Goal: Task Accomplishment & Management: Manage account settings

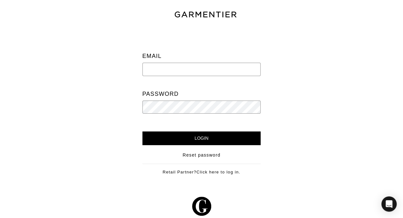
type input "[PERSON_NAME][EMAIL_ADDRESS][DOMAIN_NAME]"
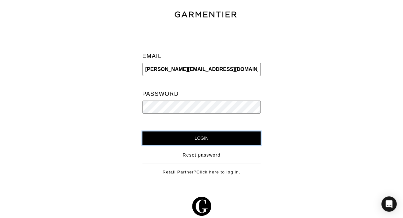
click at [195, 136] on input "Login" at bounding box center [202, 139] width 119 height 14
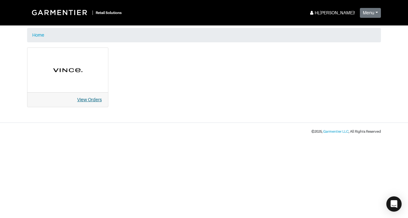
click at [89, 102] on link "View Orders" at bounding box center [89, 99] width 25 height 5
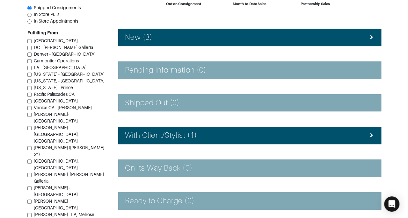
scroll to position [75, 0]
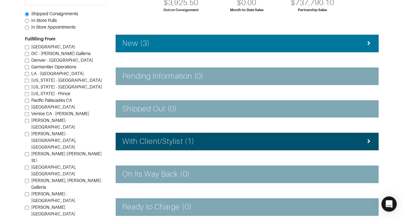
click at [367, 45] on div at bounding box center [369, 43] width 6 height 7
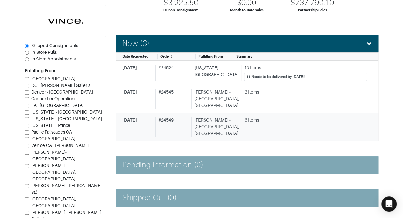
click at [302, 117] on div "6 Items" at bounding box center [306, 120] width 122 height 7
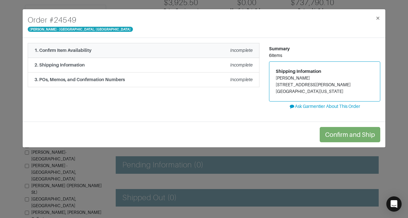
click at [230, 51] on div "1. Confirm Item Availability Incomplete" at bounding box center [143, 50] width 218 height 7
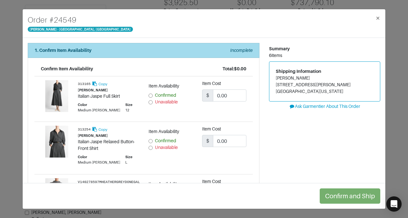
scroll to position [75, 0]
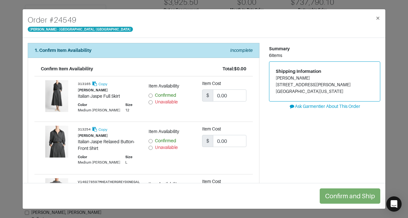
click at [162, 139] on span "Confirmed" at bounding box center [165, 140] width 21 height 5
click at [153, 139] on input "Confirmed" at bounding box center [151, 141] width 4 height 4
radio input "true"
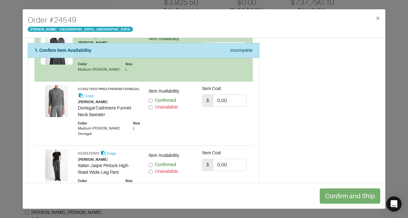
scroll to position [108, 0]
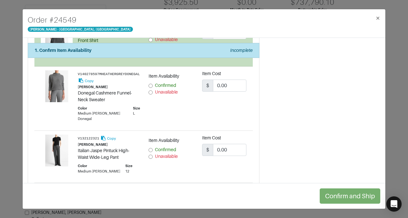
click at [307, 109] on div "Summary 6 items Shipping Information [PERSON_NAME] [STREET_ADDRESS][PERSON_NAME…" at bounding box center [324, 144] width 121 height 418
click at [149, 85] on input "Confirmed" at bounding box center [151, 86] width 4 height 4
radio input "true"
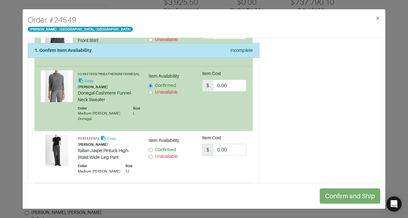
click at [155, 156] on span "Unavailable" at bounding box center [166, 156] width 23 height 5
click at [153, 156] on input "Unavailable" at bounding box center [151, 157] width 4 height 4
radio input "true"
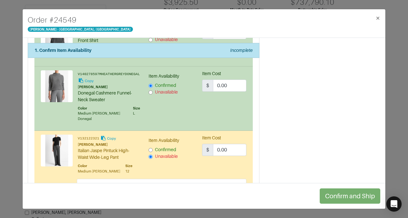
click at [342, 114] on div "Summary 6 items Shipping Information Eve Knudtsen 1900 E Polston Ave Post Falls…" at bounding box center [324, 165] width 121 height 460
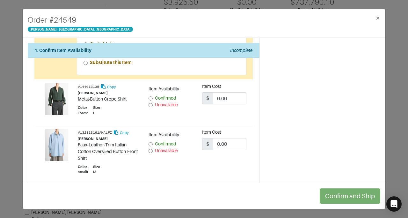
scroll to position [256, 0]
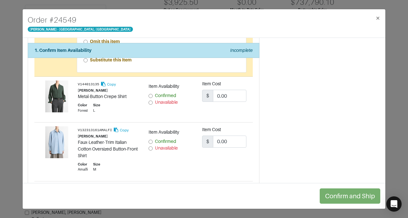
click at [149, 102] on input "Unavailable" at bounding box center [151, 103] width 4 height 4
radio input "true"
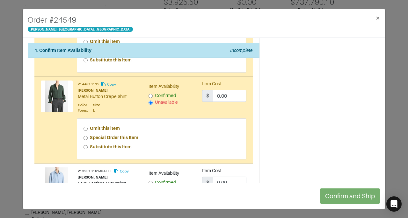
click at [356, 119] on div "Summary 6 items Shipping Information Eve Knudtsen 1900 E Polston Ave Post Falls…" at bounding box center [324, 37] width 121 height 501
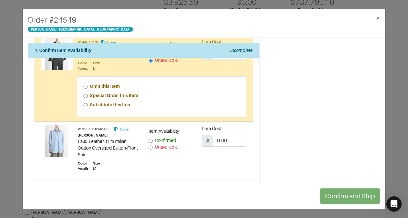
scroll to position [298, 0]
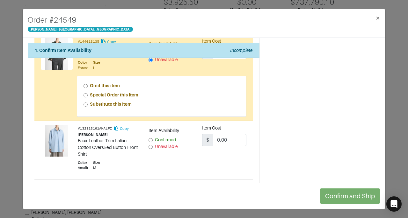
click at [153, 137] on div "Confirmed" at bounding box center [171, 140] width 44 height 7
click at [150, 139] on input "Confirmed" at bounding box center [151, 140] width 4 height 4
radio input "true"
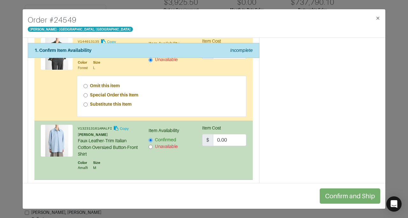
click at [386, 136] on div "Order # 24549 Vince - Chicago, Oak Street × 1. Confirm Item Availability Incomp…" at bounding box center [204, 109] width 408 height 218
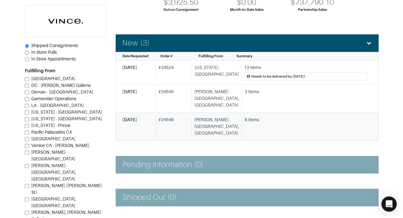
click at [300, 117] on div "6 Items" at bounding box center [306, 120] width 122 height 7
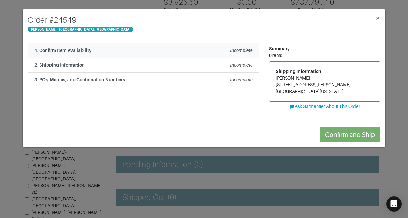
click at [217, 49] on div "1. Confirm Item Availability Incomplete" at bounding box center [143, 50] width 218 height 7
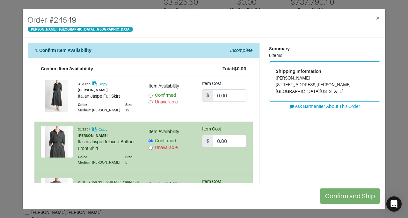
click at [150, 101] on input "Unavailable" at bounding box center [151, 102] width 4 height 4
radio input "true"
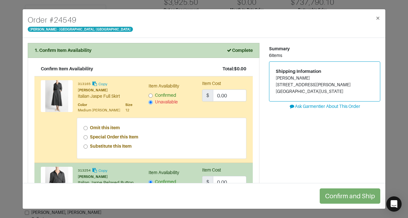
click at [123, 135] on strong "Special Order this Item" at bounding box center [114, 137] width 48 height 5
click at [88, 136] on input "Special Order this Item" at bounding box center [86, 138] width 4 height 4
radio input "true"
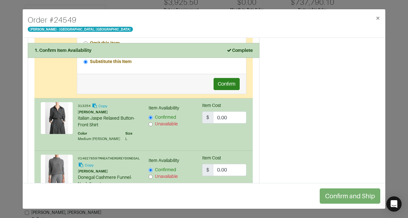
scroll to position [87, 0]
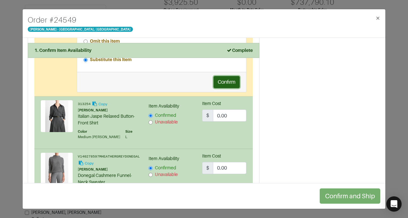
click at [220, 79] on button "Confirm" at bounding box center [227, 82] width 26 height 12
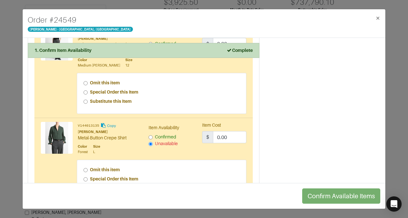
scroll to position [279, 0]
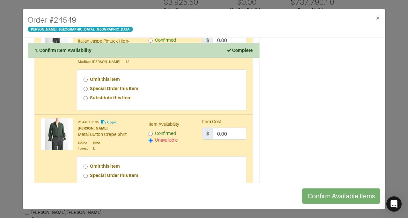
click at [105, 89] on strong "Special Order this Item" at bounding box center [114, 88] width 48 height 5
click at [88, 89] on input "Special Order this Item" at bounding box center [86, 89] width 4 height 4
radio input "true"
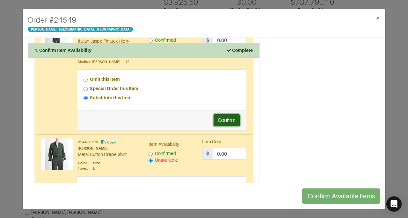
click at [219, 120] on button "Confirm" at bounding box center [227, 120] width 26 height 12
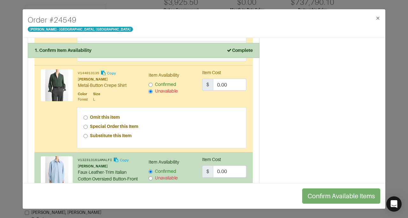
scroll to position [349, 0]
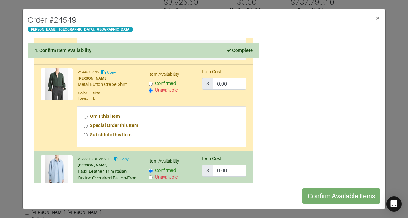
click at [128, 125] on strong "Special Order this Item" at bounding box center [114, 125] width 48 height 5
click at [88, 125] on input "Special Order this Item" at bounding box center [86, 126] width 4 height 4
radio input "true"
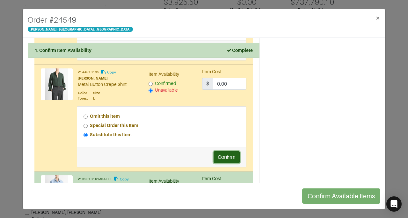
click at [221, 156] on button "Confirm" at bounding box center [227, 157] width 26 height 12
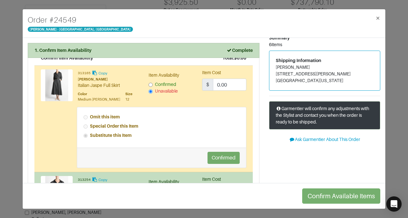
scroll to position [8, 0]
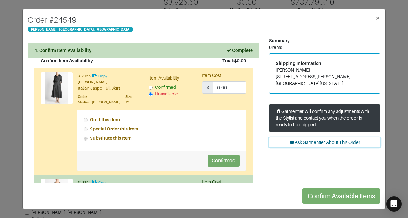
click at [316, 143] on button "Ask Garmentier About This Order" at bounding box center [324, 143] width 111 height 10
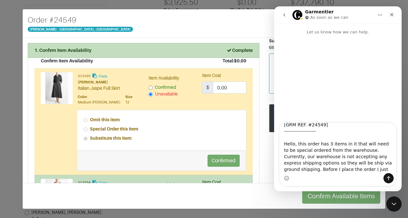
scroll to position [11, 0]
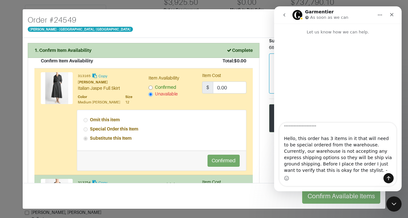
type textarea "[GRM REF. #24549] -------------------- Hello, this order has 3 items in it that…"
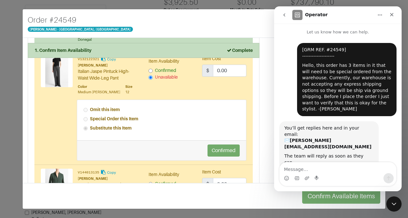
scroll to position [249, 0]
click at [392, 13] on icon "Close" at bounding box center [391, 14] width 5 height 5
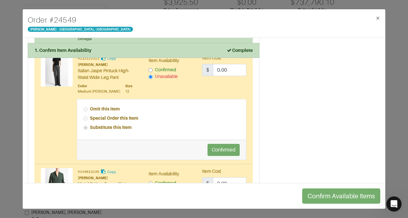
scroll to position [0, 0]
click at [377, 18] on span "×" at bounding box center [378, 18] width 5 height 9
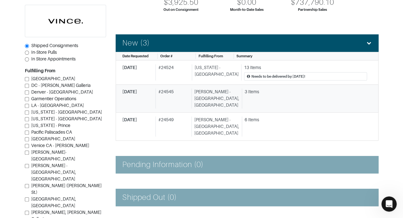
click at [288, 89] on div "3 Items" at bounding box center [306, 92] width 122 height 7
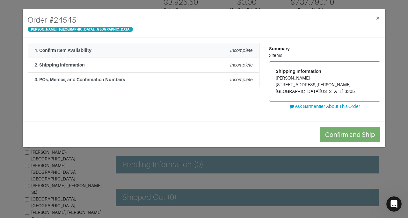
click at [223, 56] on li "1. Confirm Item Availability Incomplete" at bounding box center [144, 50] width 232 height 15
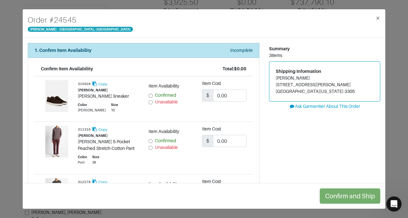
click at [288, 154] on div "Summary 3 items Shipping Information Brian Ragen 3103 Barrett Station Rd Saint …" at bounding box center [324, 167] width 121 height 249
click at [282, 169] on div "Summary 3 items Shipping Information Brian Ragen 3103 Barrett Station Rd Saint …" at bounding box center [324, 167] width 121 height 249
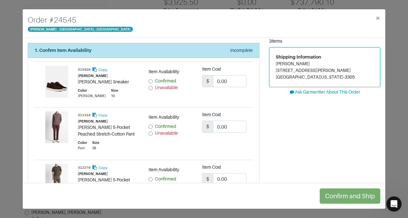
scroll to position [14, 0]
click at [150, 80] on input "Confirmed" at bounding box center [151, 81] width 4 height 4
radio input "true"
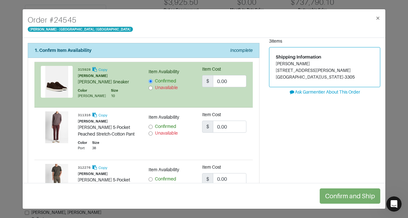
click at [264, 112] on div "Summary 3 items Shipping Information Brian Ragen 3103 Barrett Station Rd Saint …" at bounding box center [324, 153] width 121 height 249
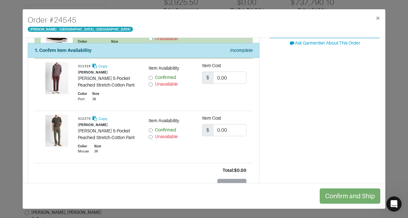
scroll to position [67, 0]
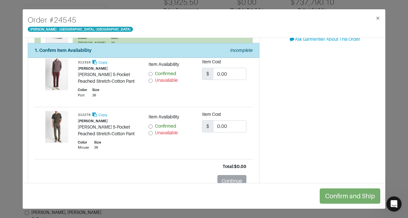
click at [161, 124] on span "Confirmed" at bounding box center [165, 126] width 21 height 5
click at [153, 125] on input "Confirmed" at bounding box center [151, 127] width 4 height 4
radio input "true"
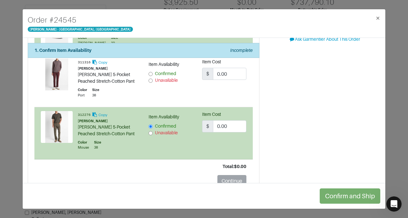
click at [150, 81] on input "Unavailable" at bounding box center [151, 81] width 4 height 4
radio input "true"
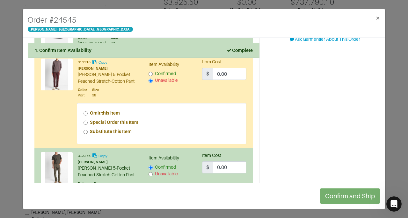
click at [103, 123] on strong "Special Order this Item" at bounding box center [114, 122] width 48 height 5
click at [88, 123] on input "Special Order this Item" at bounding box center [86, 123] width 4 height 4
radio input "true"
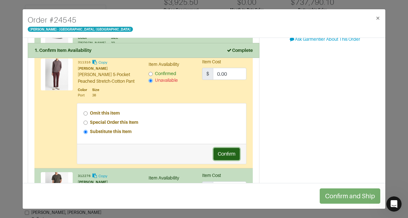
click at [226, 152] on button "Confirm" at bounding box center [227, 154] width 26 height 12
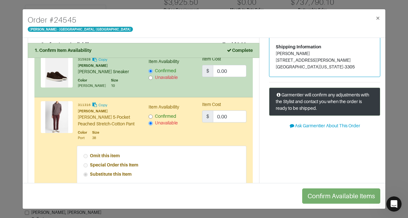
scroll to position [0, 0]
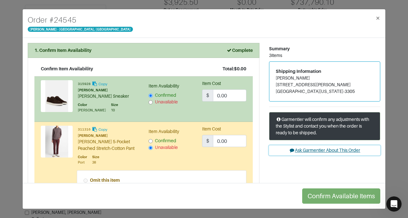
click at [310, 148] on button "Ask Garmentier About This Order" at bounding box center [324, 151] width 111 height 10
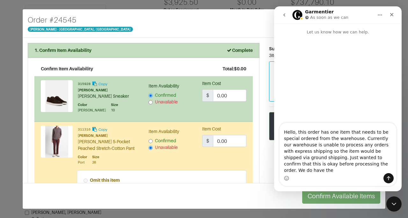
scroll to position [11, 0]
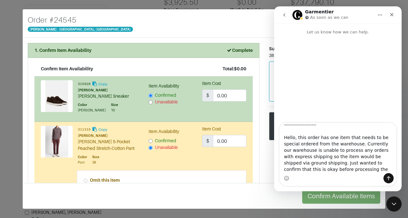
type textarea "[GRM REF. #24545] -------------------- Hello, this order has one item that need…"
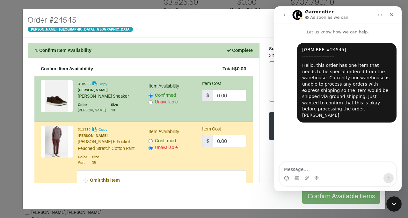
scroll to position [0, 0]
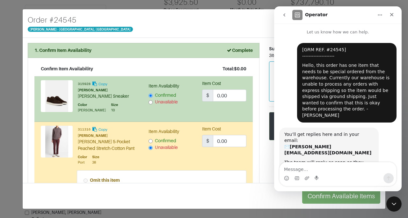
click at [285, 17] on icon "go back" at bounding box center [284, 14] width 5 height 5
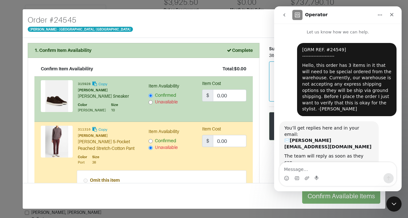
click at [285, 17] on icon "go back" at bounding box center [284, 14] width 5 height 5
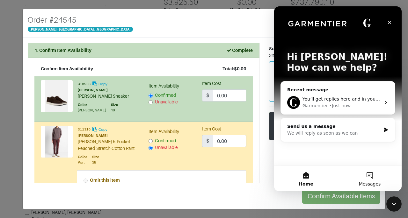
click at [368, 176] on button "Messages" at bounding box center [370, 179] width 64 height 26
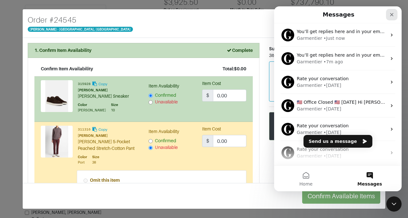
click at [392, 14] on icon "Close" at bounding box center [391, 14] width 5 height 5
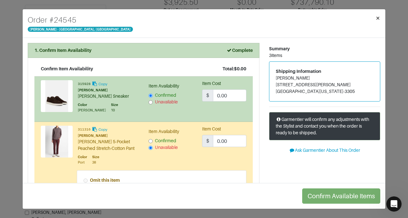
click at [380, 18] on button "×" at bounding box center [378, 18] width 15 height 18
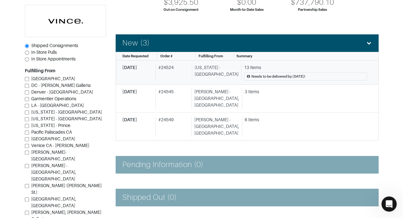
click at [193, 70] on div "9/10/2025 # 24524 New York - 5th Avenue 13 Items Needs to be delivered by Frida…" at bounding box center [244, 72] width 245 height 17
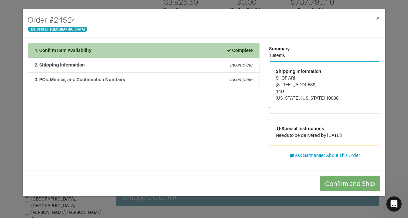
click at [197, 54] on li "1. Confirm Item Availability Complete" at bounding box center [144, 50] width 232 height 15
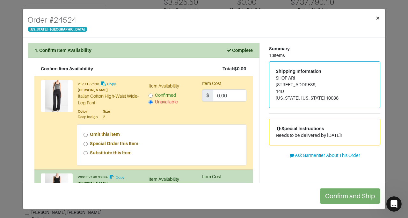
click at [382, 18] on button "×" at bounding box center [378, 18] width 15 height 18
